Goal: Task Accomplishment & Management: Use online tool/utility

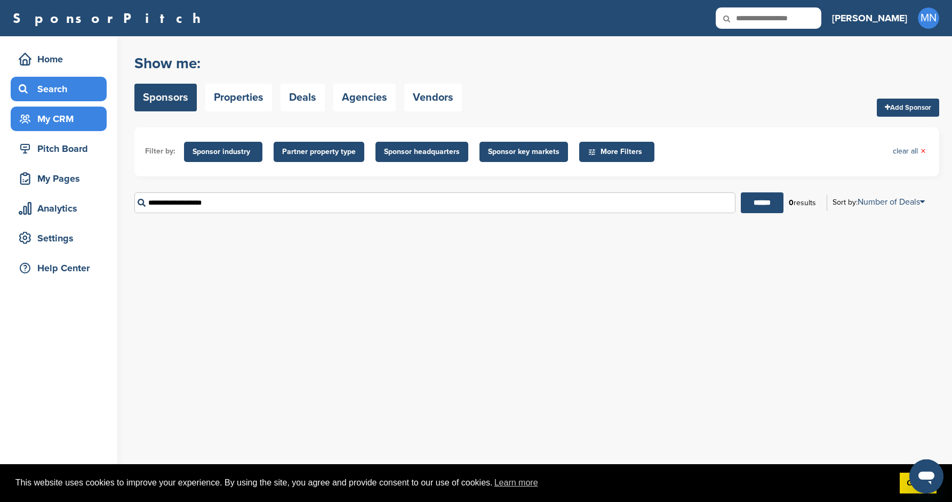
click at [66, 126] on div "My CRM" at bounding box center [61, 118] width 91 height 19
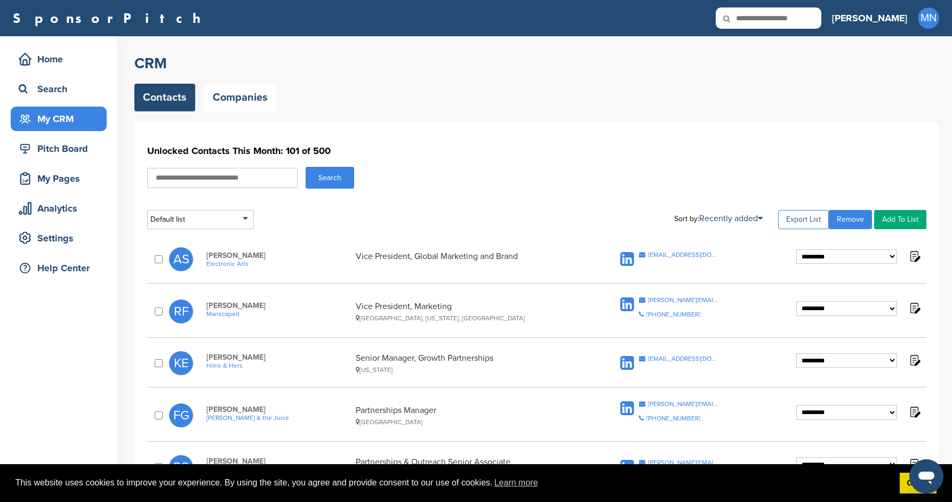
click at [802, 222] on link "Export List" at bounding box center [803, 219] width 51 height 19
